Goal: Task Accomplishment & Management: Manage account settings

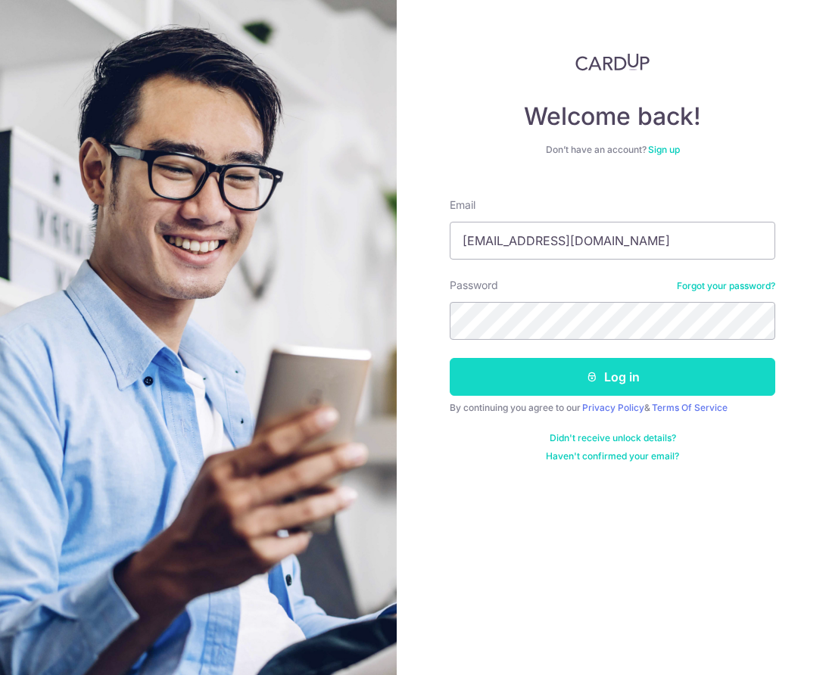
click at [451, 381] on button "Log in" at bounding box center [611, 377] width 325 height 38
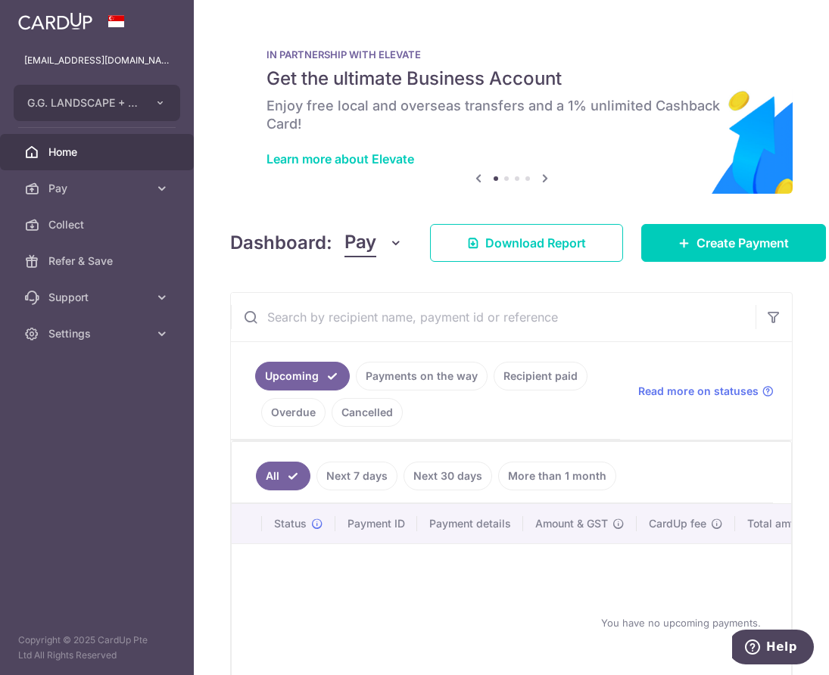
drag, startPoint x: 96, startPoint y: 443, endPoint x: 546, endPoint y: 8, distance: 625.6
click at [98, 443] on aside "[EMAIL_ADDRESS][DOMAIN_NAME] G.G. LANDSCAPE + CONSTRUCTION PTE LTD Add new comp…" at bounding box center [97, 337] width 194 height 675
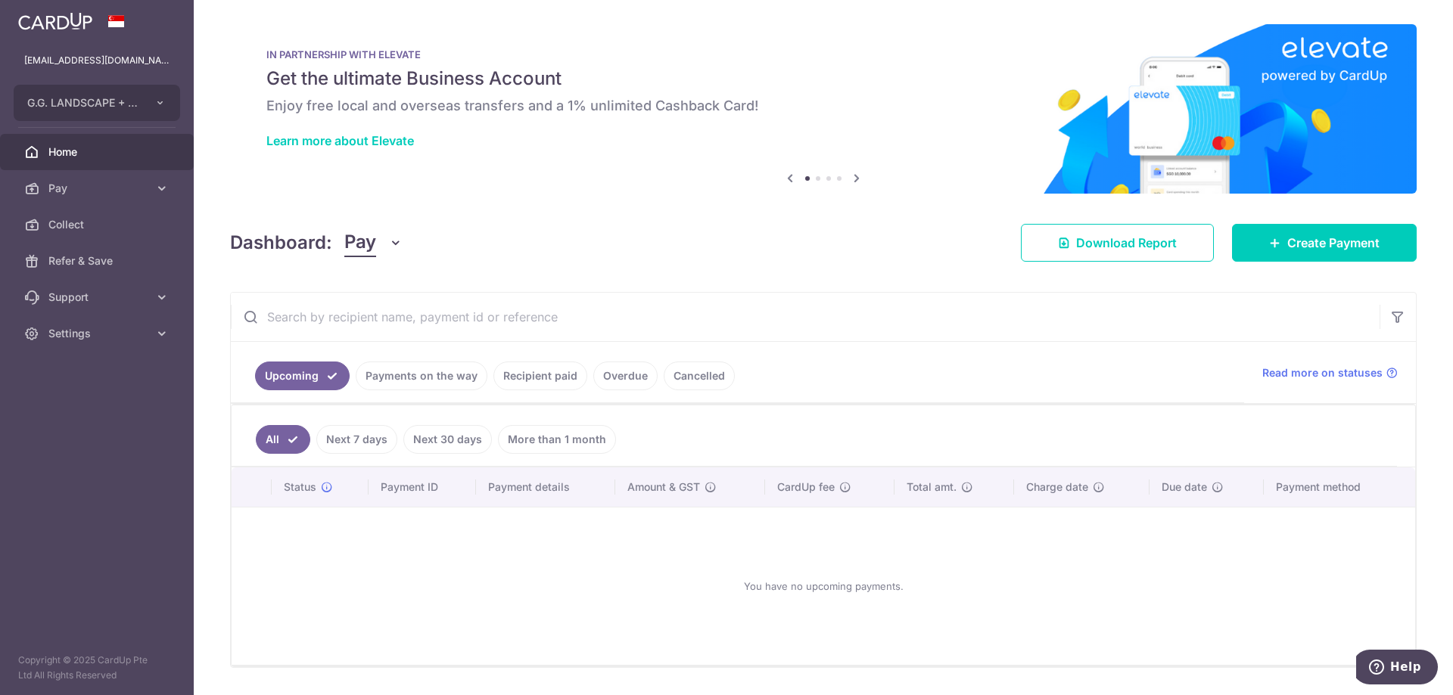
click at [425, 381] on link "Payments on the way" at bounding box center [422, 376] width 132 height 29
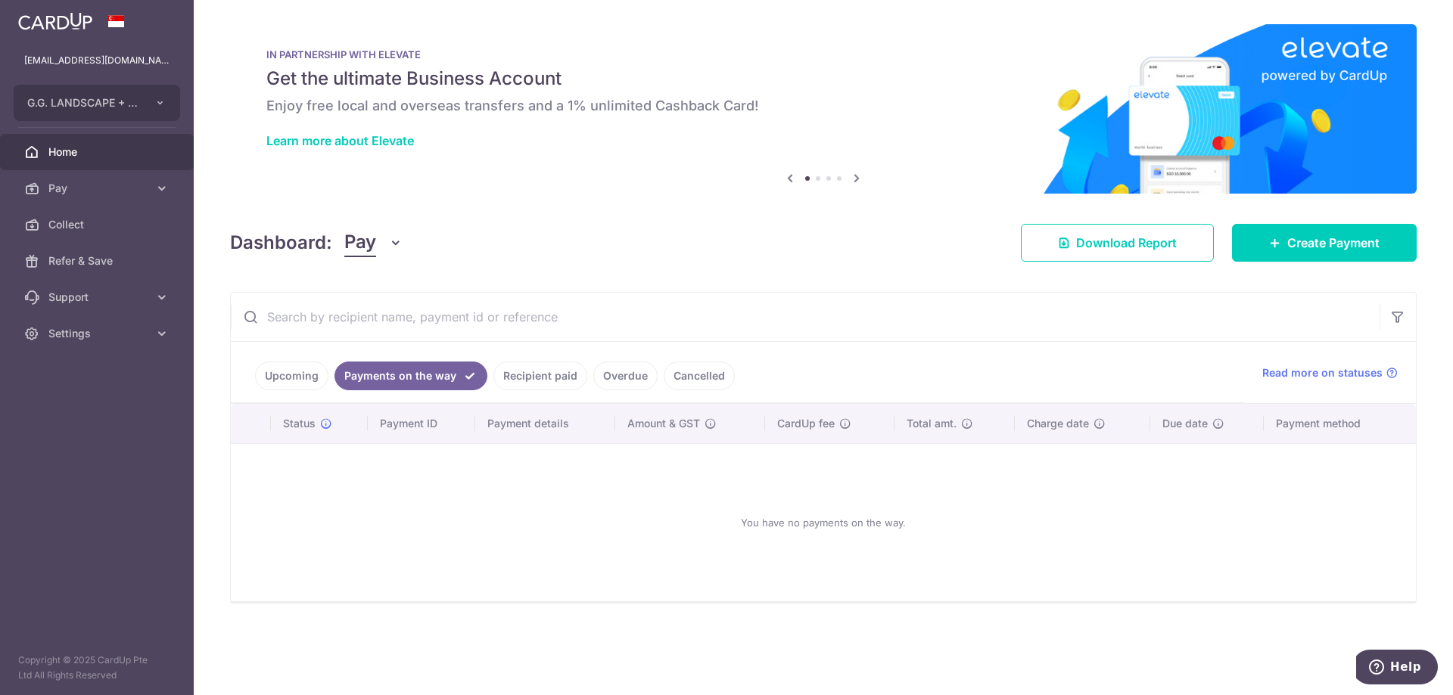
click at [288, 372] on link "Upcoming" at bounding box center [291, 376] width 73 height 29
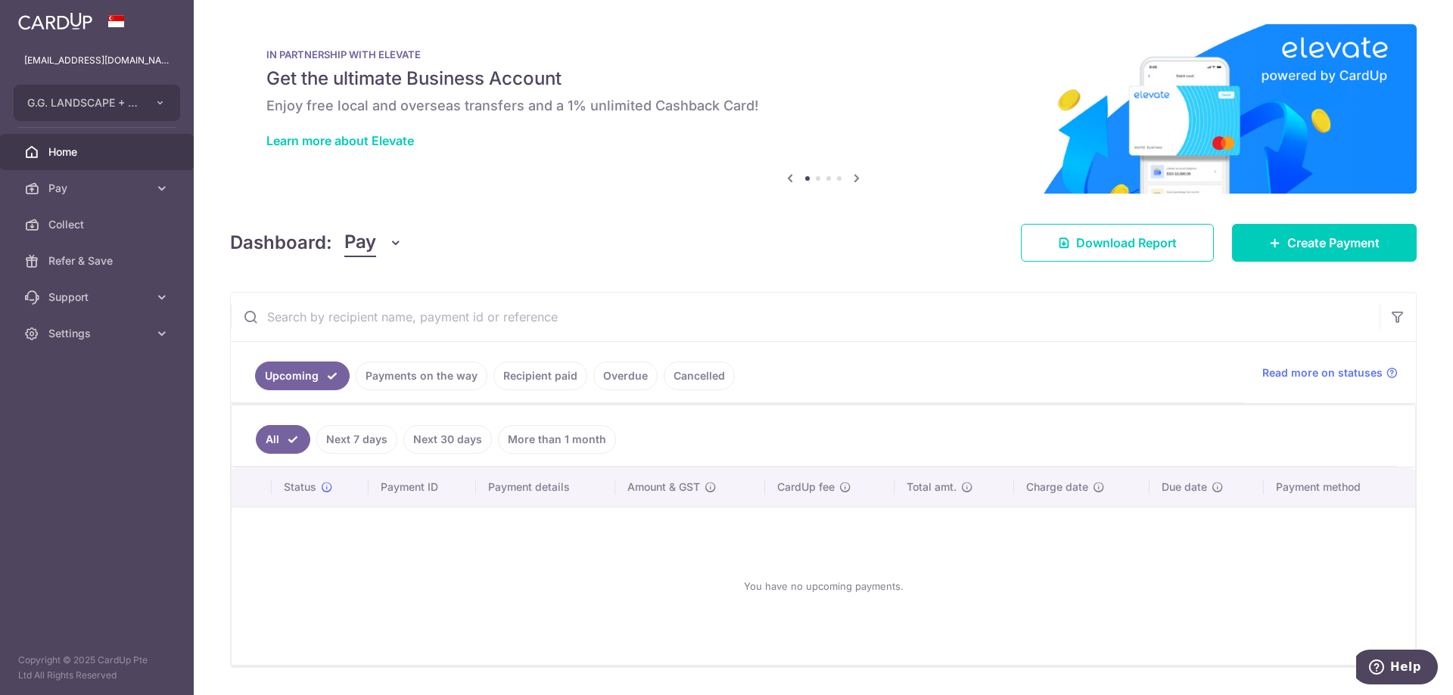
click at [537, 382] on link "Recipient paid" at bounding box center [540, 376] width 94 height 29
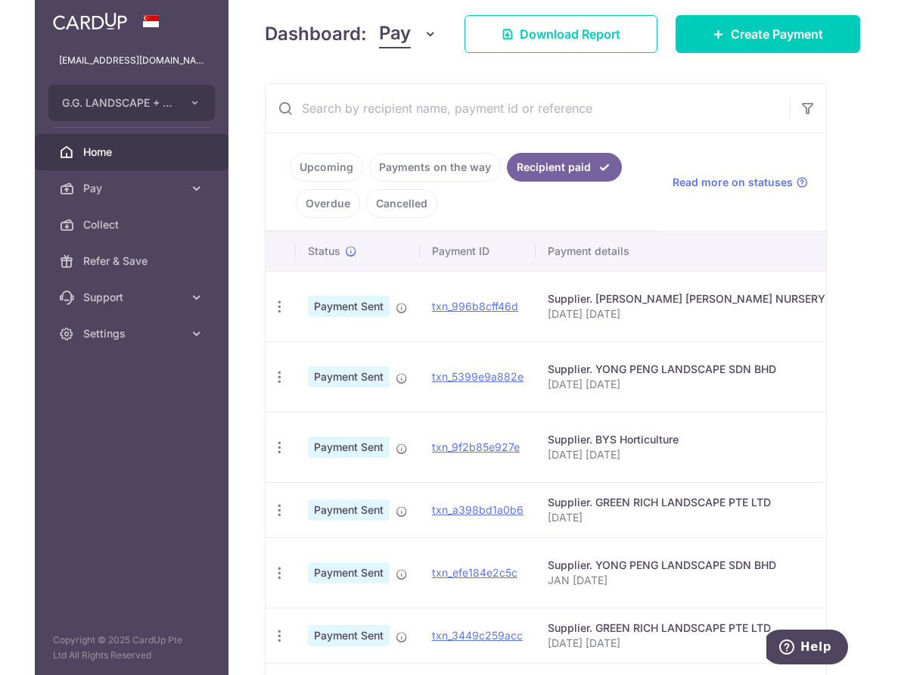
scroll to position [245, 0]
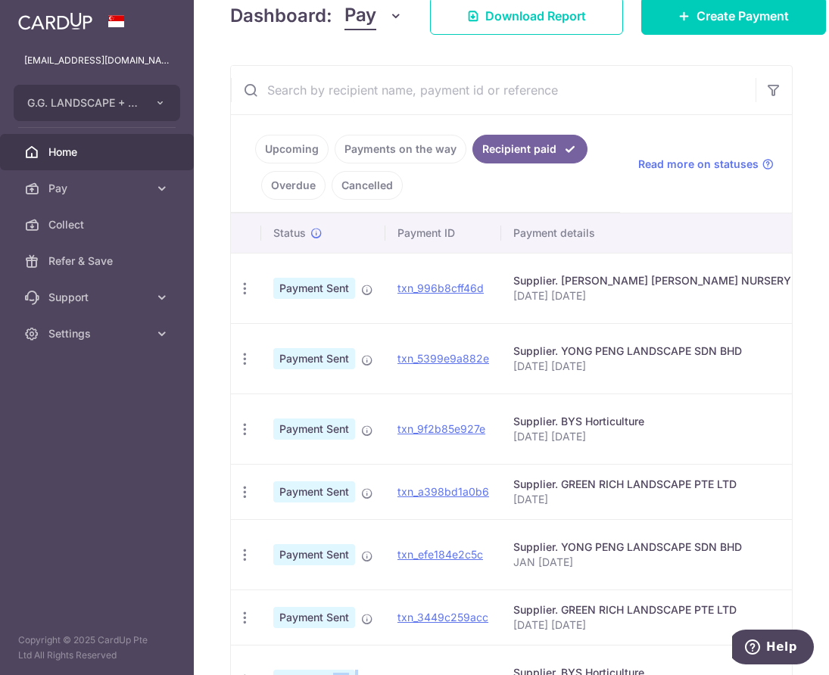
drag, startPoint x: 294, startPoint y: 672, endPoint x: 398, endPoint y: 674, distance: 104.5
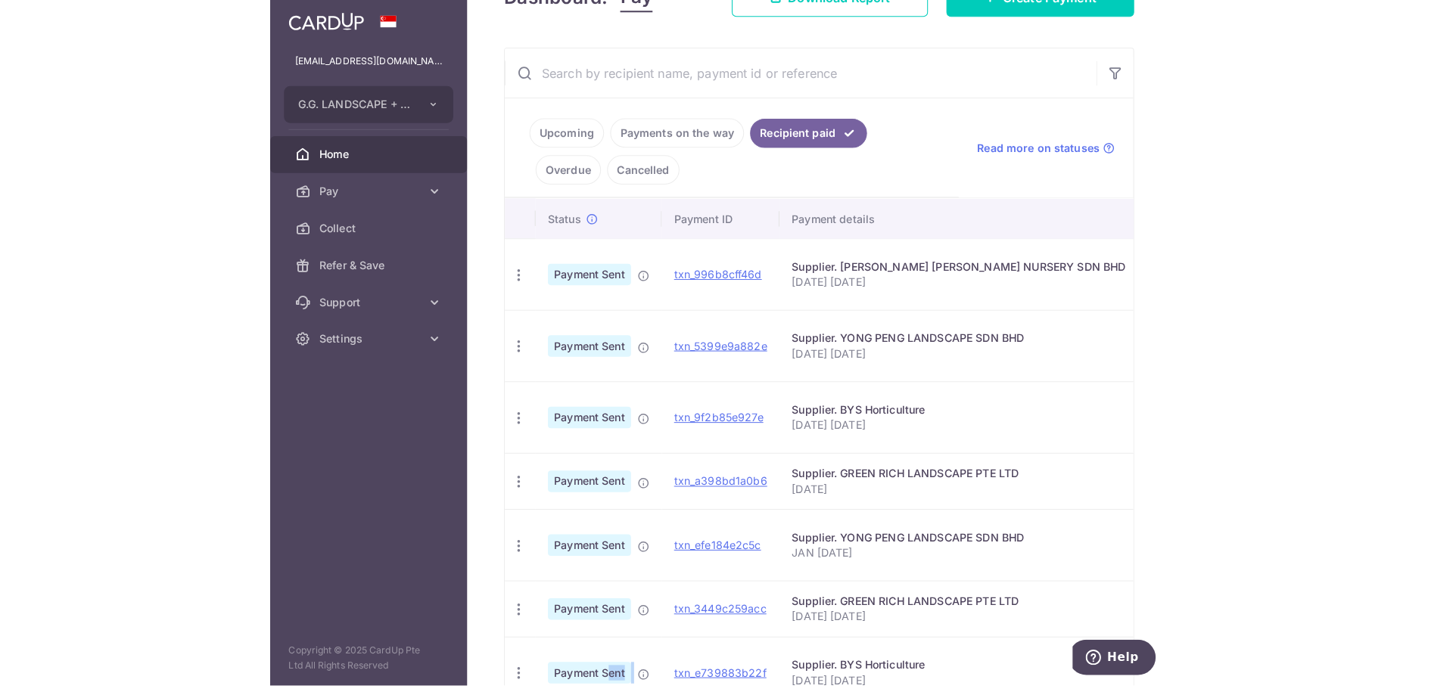
scroll to position [227, 0]
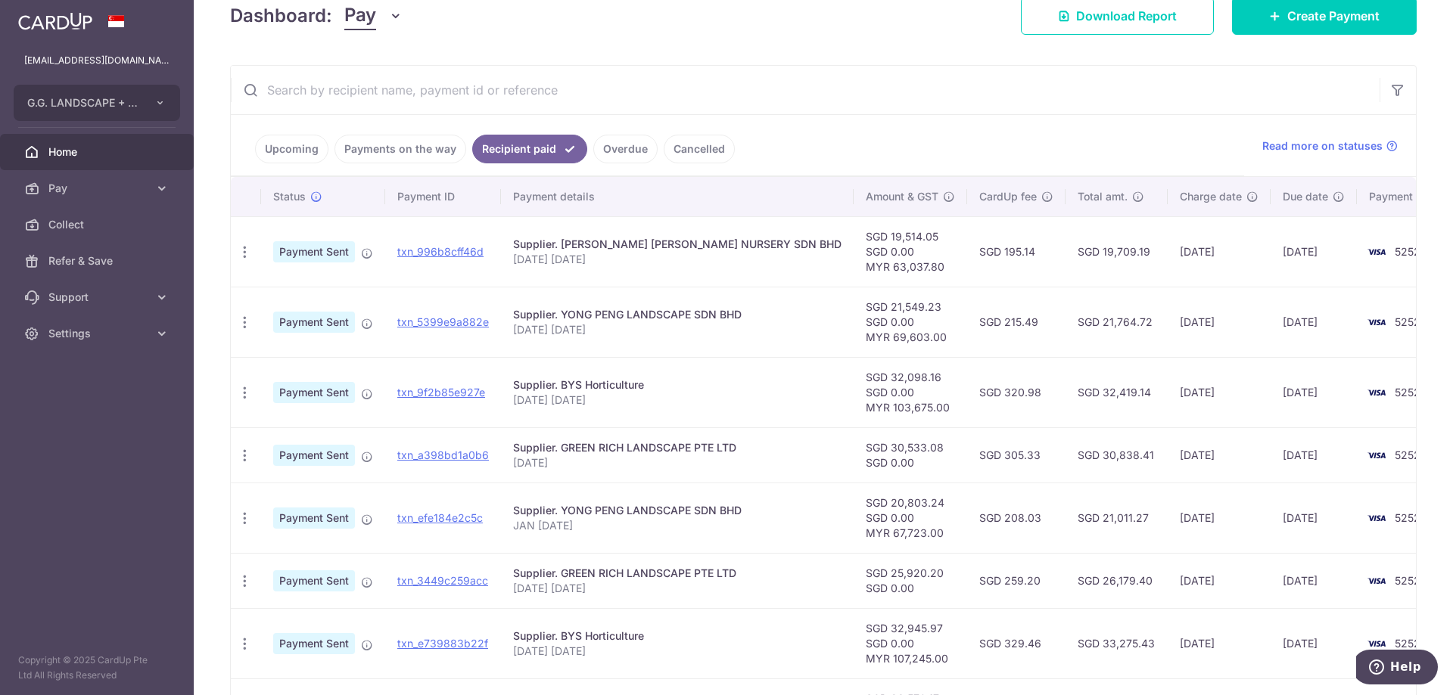
drag, startPoint x: 108, startPoint y: 329, endPoint x: 39, endPoint y: 434, distance: 125.1
click at [108, 329] on span "Settings" at bounding box center [98, 333] width 100 height 15
click at [47, 418] on link "Logout" at bounding box center [97, 406] width 194 height 36
